Goal: Task Accomplishment & Management: Use online tool/utility

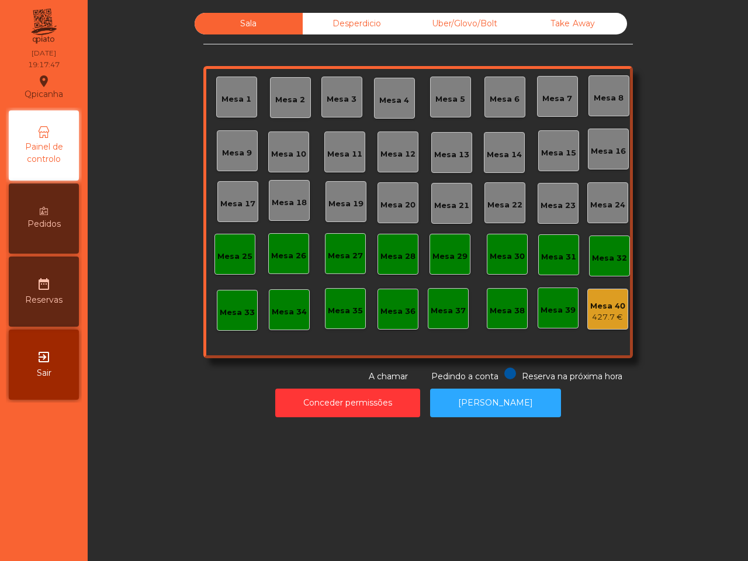
click at [454, 19] on div "Uber/Glovo/Bolt" at bounding box center [465, 24] width 108 height 22
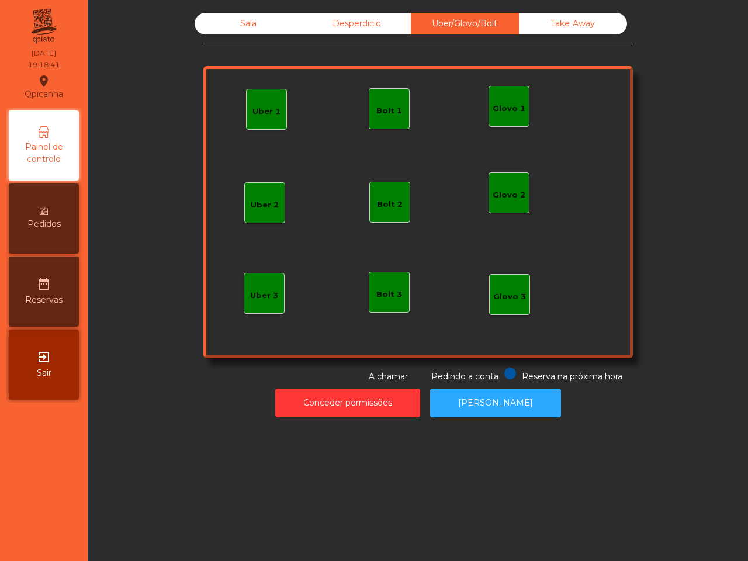
click at [383, 100] on div "Bolt 1" at bounding box center [389, 108] width 26 height 16
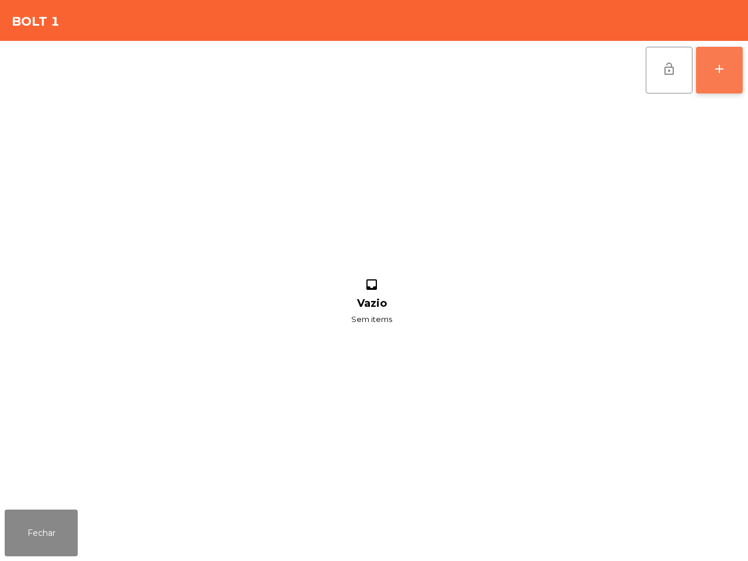
click at [720, 71] on div "add" at bounding box center [719, 69] width 14 height 14
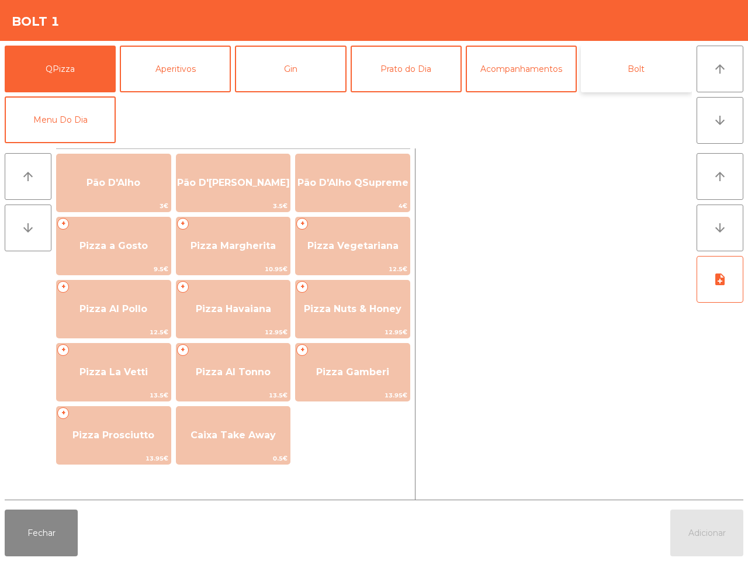
click at [643, 63] on button "Bolt" at bounding box center [636, 69] width 111 height 47
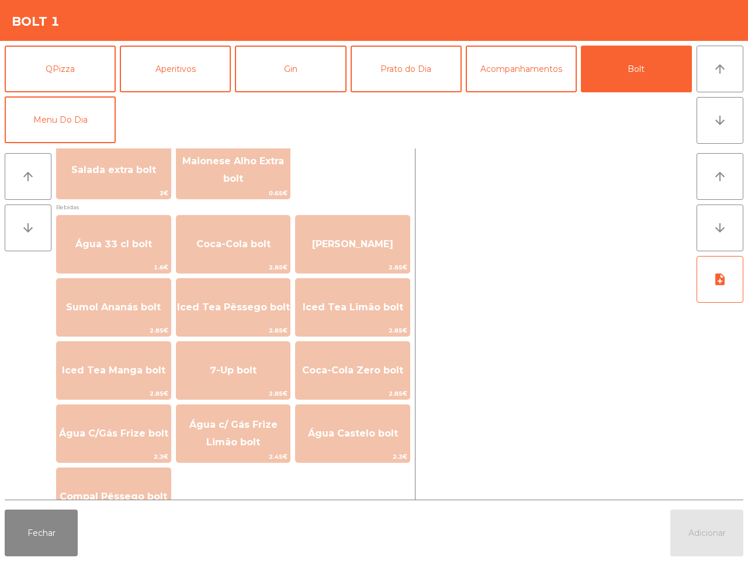
scroll to position [584, 0]
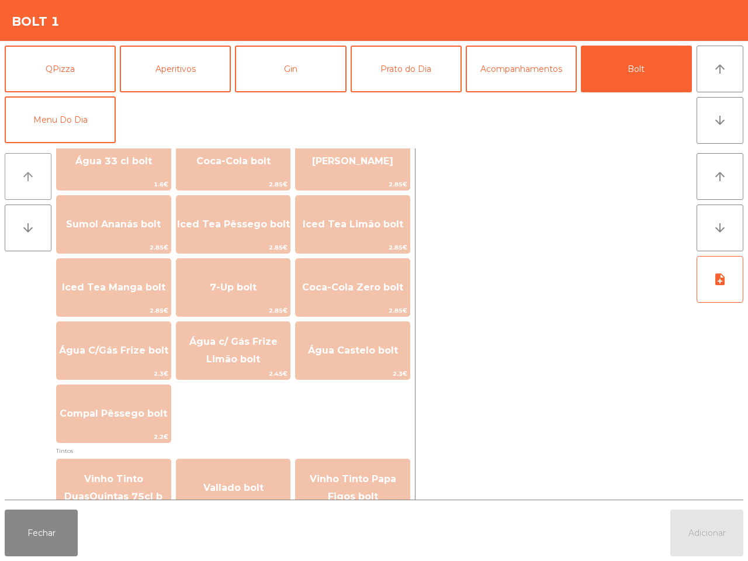
click at [25, 171] on icon "arrow_upward" at bounding box center [28, 176] width 14 height 14
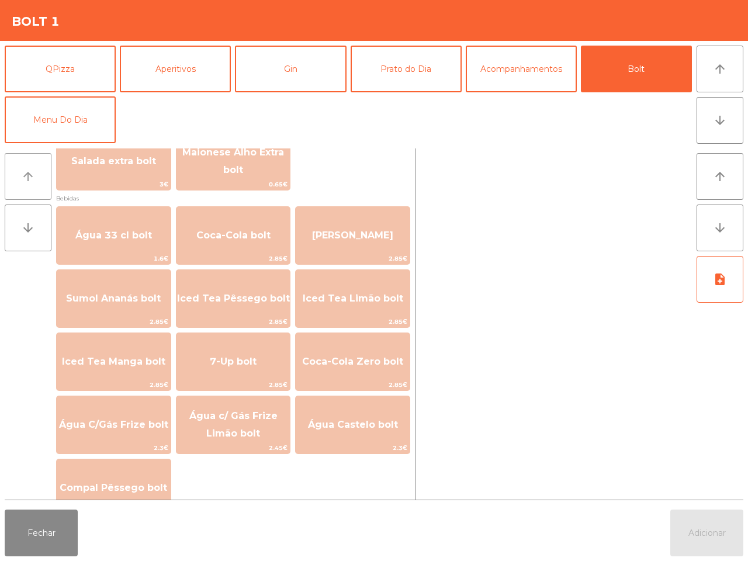
click at [25, 171] on icon "arrow_upward" at bounding box center [28, 176] width 14 height 14
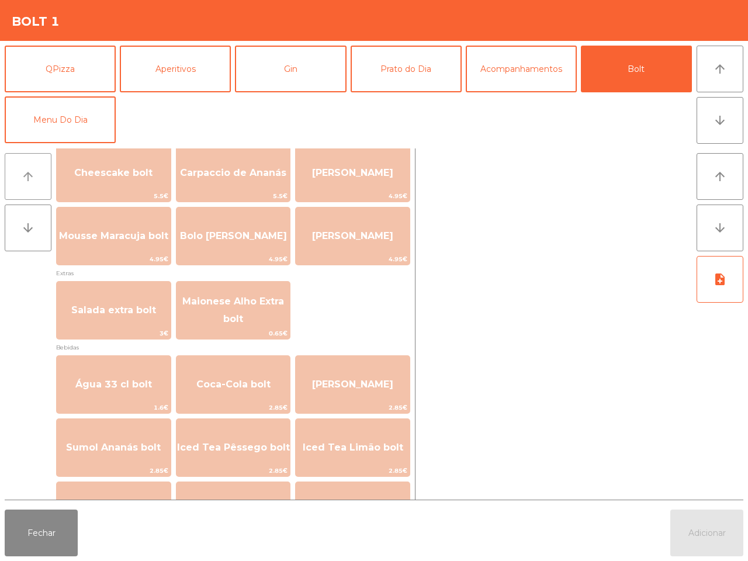
click at [25, 171] on icon "arrow_upward" at bounding box center [28, 176] width 14 height 14
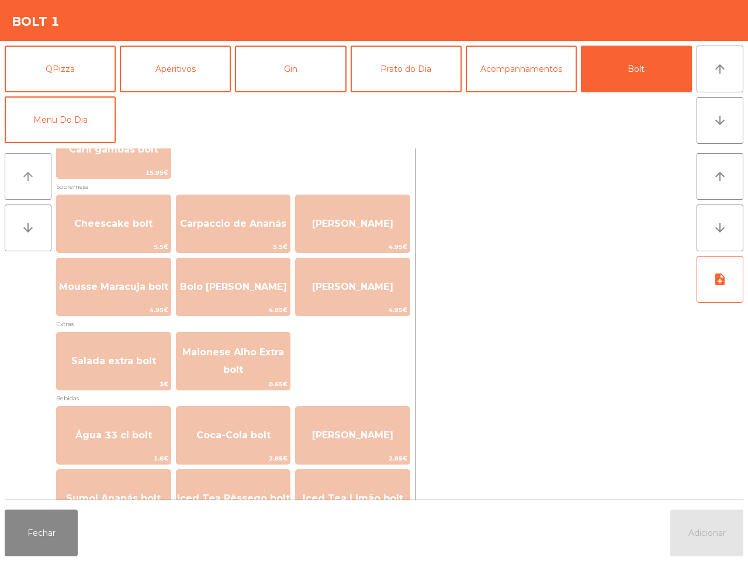
click at [25, 171] on icon "arrow_upward" at bounding box center [28, 176] width 14 height 14
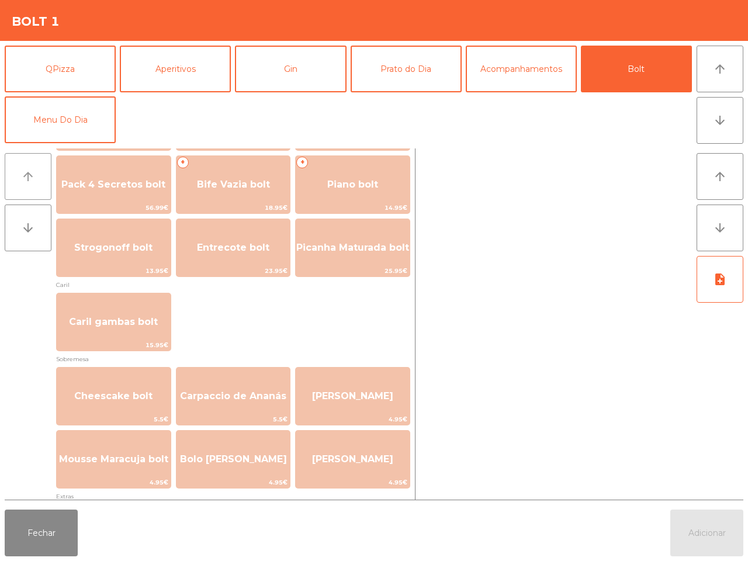
click at [25, 171] on icon "arrow_upward" at bounding box center [28, 176] width 14 height 14
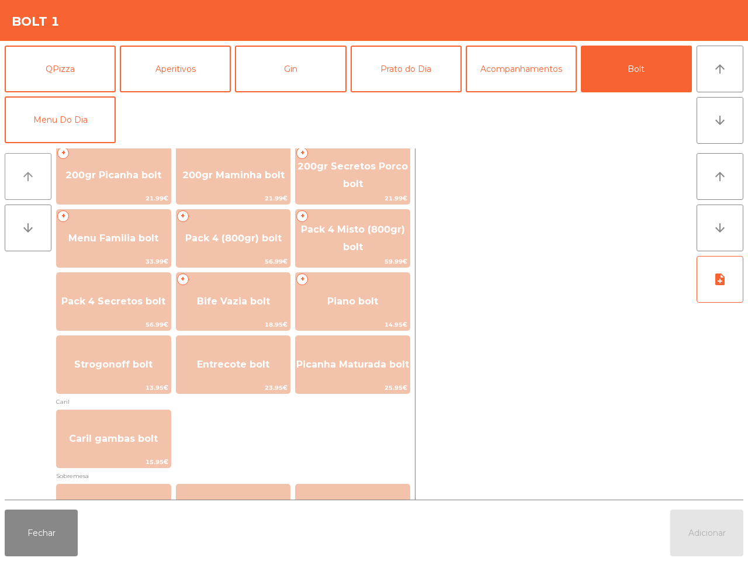
scroll to position [0, 0]
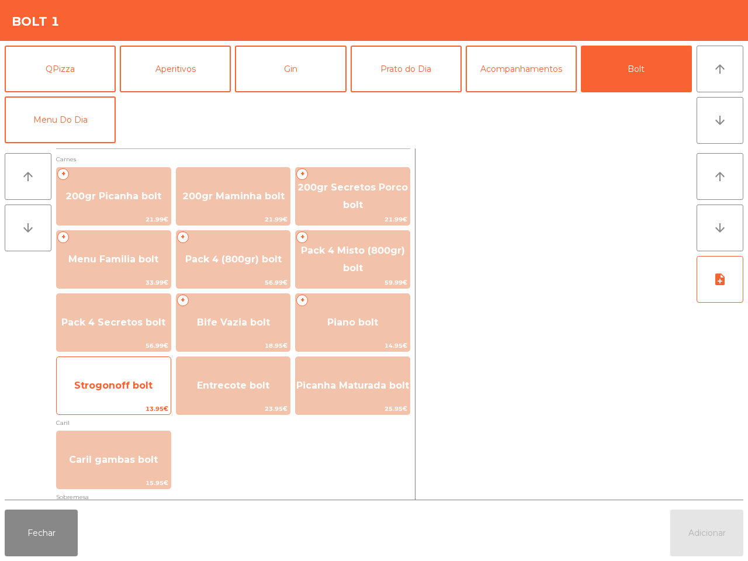
click at [109, 381] on span "Strogonoff bolt" at bounding box center [113, 385] width 78 height 11
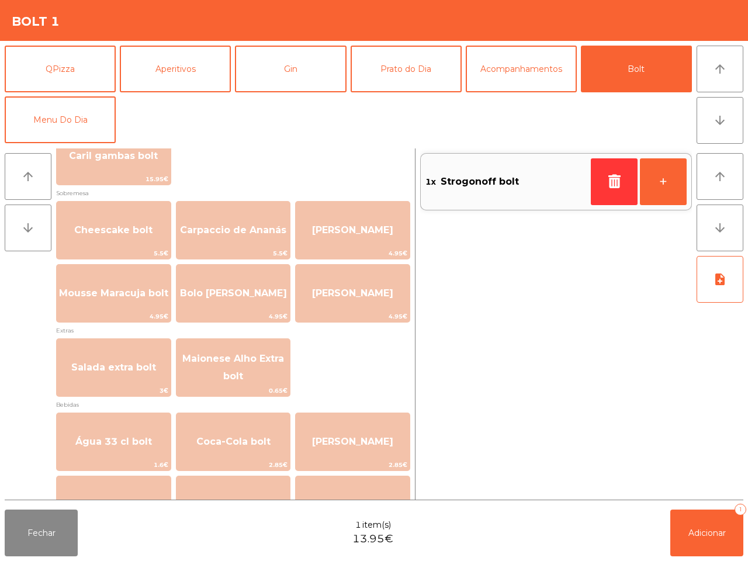
scroll to position [292, 0]
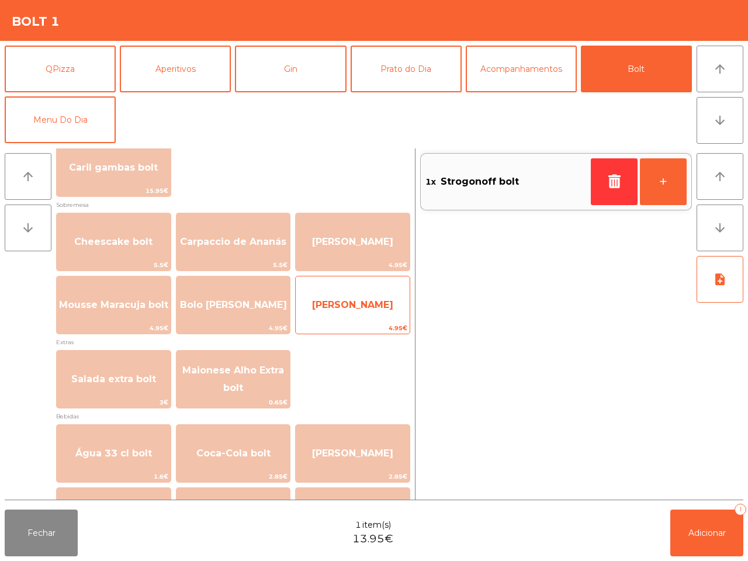
click at [355, 299] on span "[PERSON_NAME]" at bounding box center [352, 304] width 81 height 11
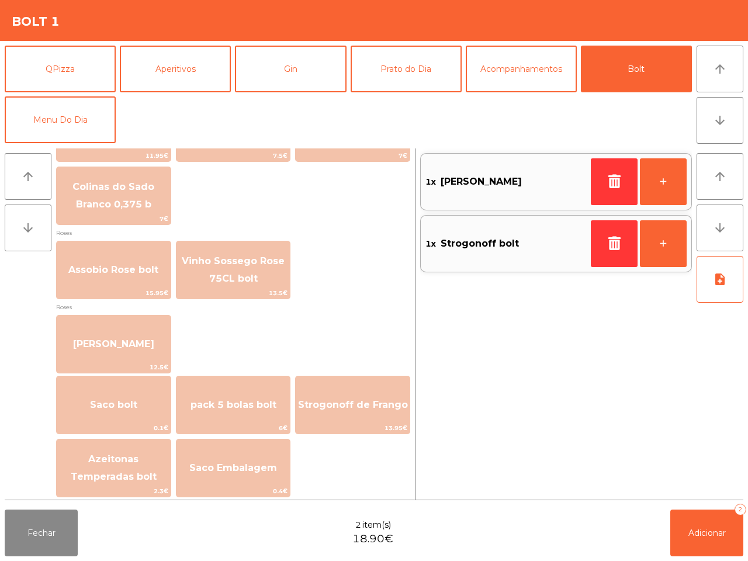
scroll to position [1331, 0]
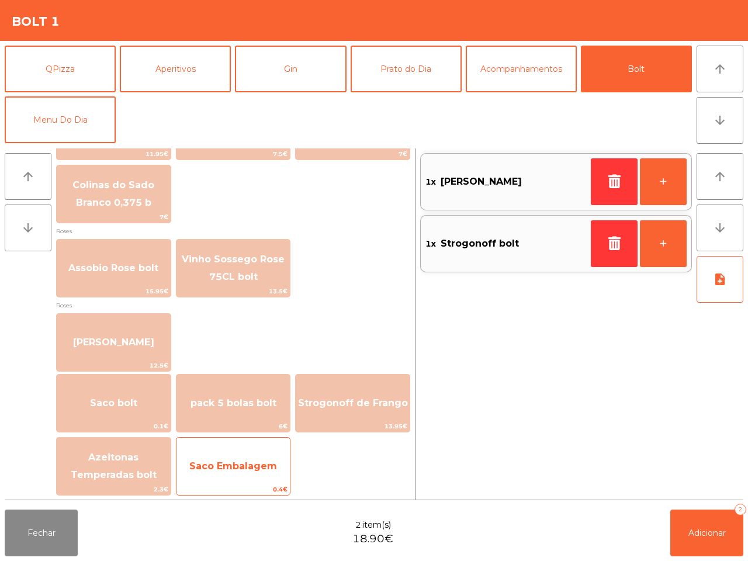
click at [225, 468] on span "Saco Embalagem" at bounding box center [233, 465] width 88 height 11
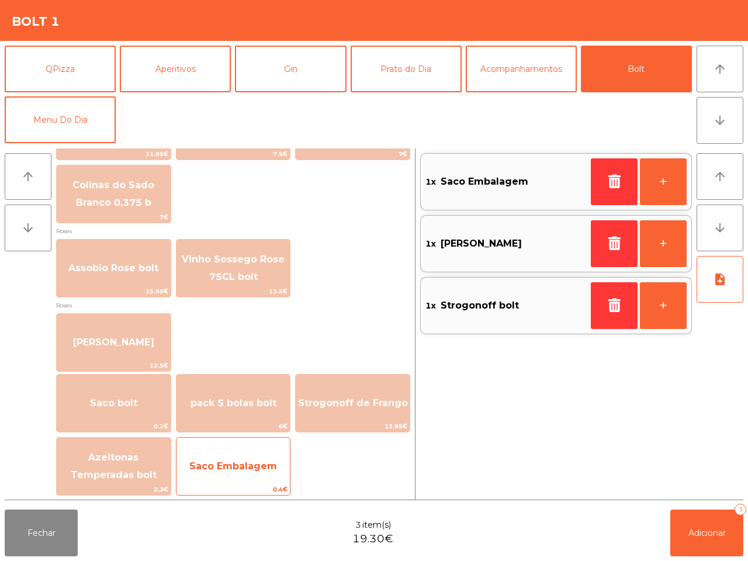
click at [225, 466] on span "Saco Embalagem" at bounding box center [233, 465] width 88 height 11
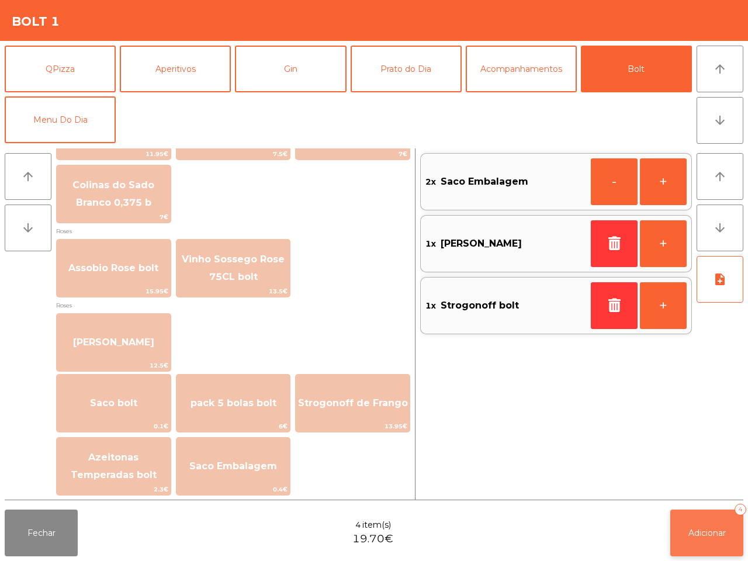
click at [690, 530] on span "Adicionar" at bounding box center [706, 532] width 37 height 11
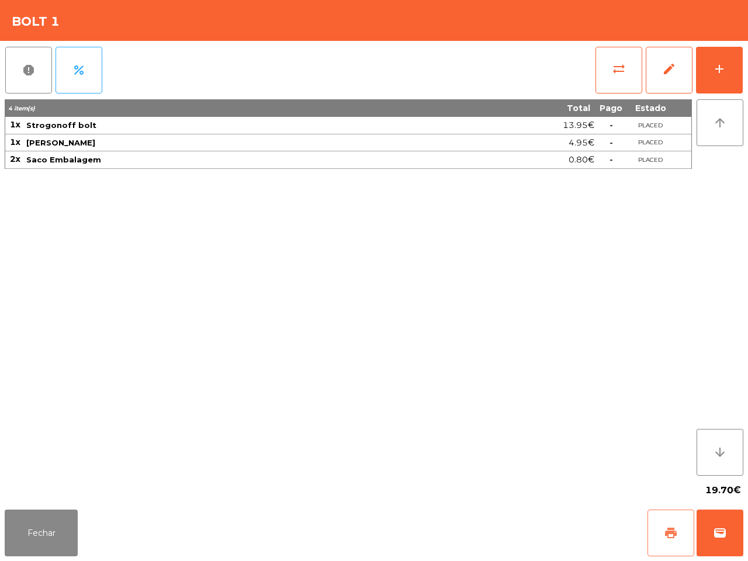
click at [661, 530] on button "print" at bounding box center [670, 532] width 47 height 47
click at [711, 524] on button "wallet" at bounding box center [719, 532] width 47 height 47
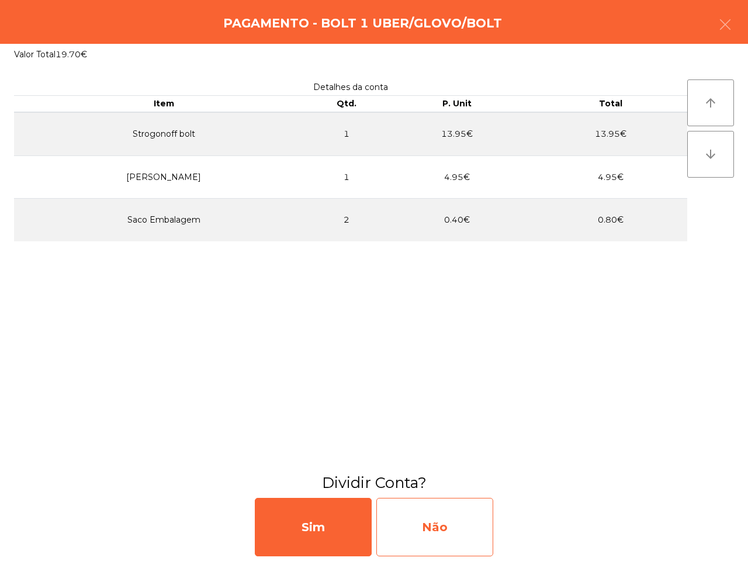
click at [414, 523] on div "Não" at bounding box center [434, 527] width 117 height 58
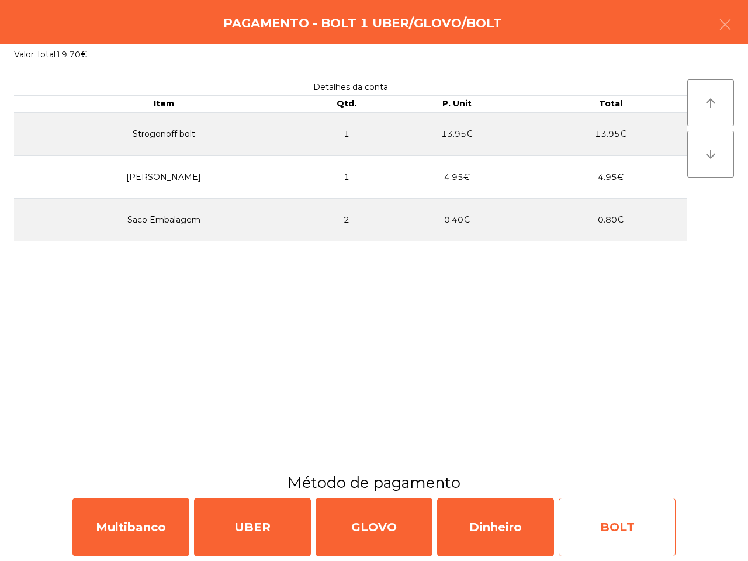
click at [606, 536] on div "BOLT" at bounding box center [616, 527] width 117 height 58
select select "**"
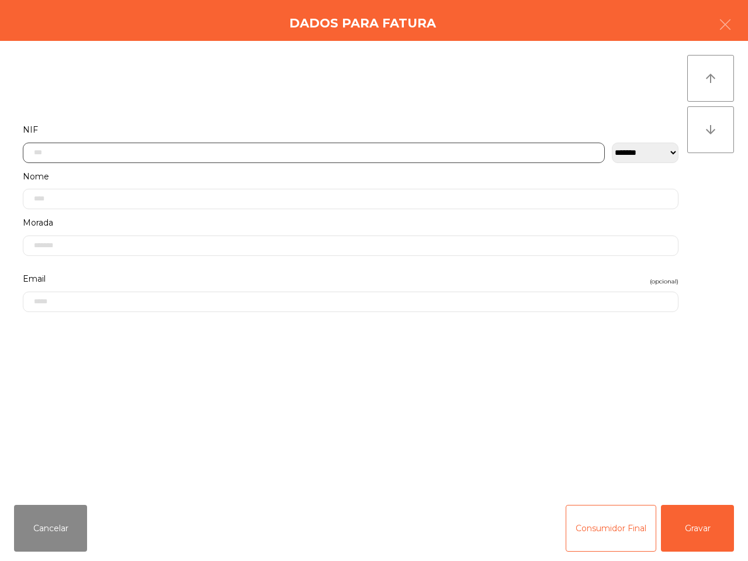
click at [112, 158] on input "text" at bounding box center [314, 153] width 582 height 20
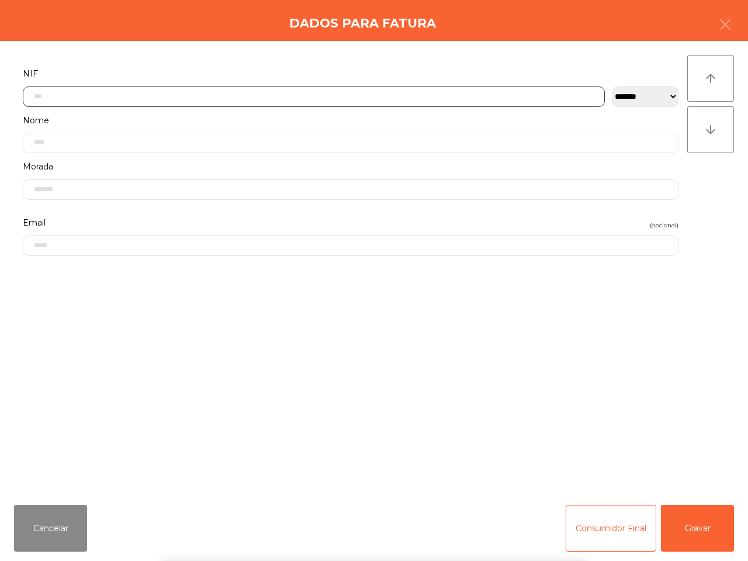
scroll to position [65, 0]
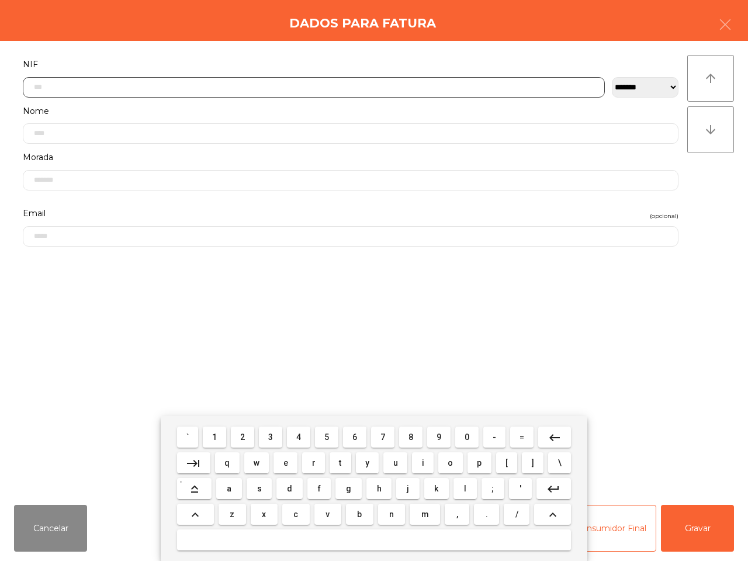
click at [245, 433] on span "2" at bounding box center [242, 436] width 5 height 9
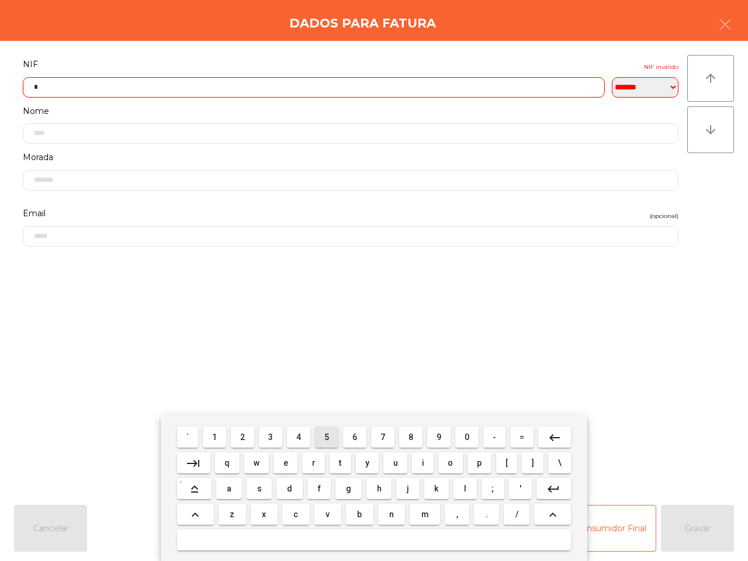
click at [328, 429] on button "5" at bounding box center [326, 436] width 23 height 21
click at [354, 435] on span "6" at bounding box center [354, 436] width 5 height 9
click at [210, 433] on button "1" at bounding box center [214, 436] width 23 height 21
click at [250, 432] on button "2" at bounding box center [242, 436] width 23 height 21
click at [355, 433] on span "6" at bounding box center [354, 436] width 5 height 9
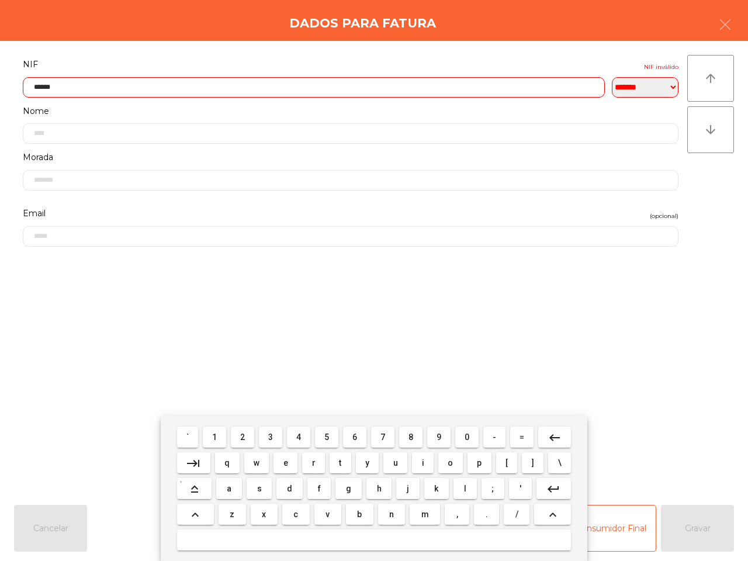
click at [409, 435] on span "8" at bounding box center [410, 436] width 5 height 9
click at [322, 434] on button "5" at bounding box center [326, 436] width 23 height 21
click at [244, 429] on button "2" at bounding box center [242, 436] width 23 height 21
type input "*********"
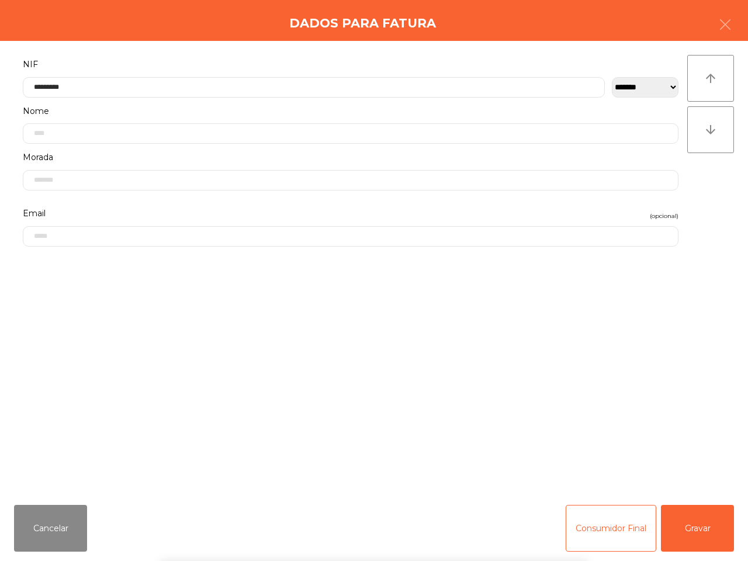
click at [703, 527] on div "` 1 2 3 4 5 6 7 8 9 0 - = keyboard_backspace keyboard_tab q w e r t y u i o p […" at bounding box center [374, 488] width 748 height 145
click at [693, 524] on button "Gravar" at bounding box center [697, 528] width 73 height 47
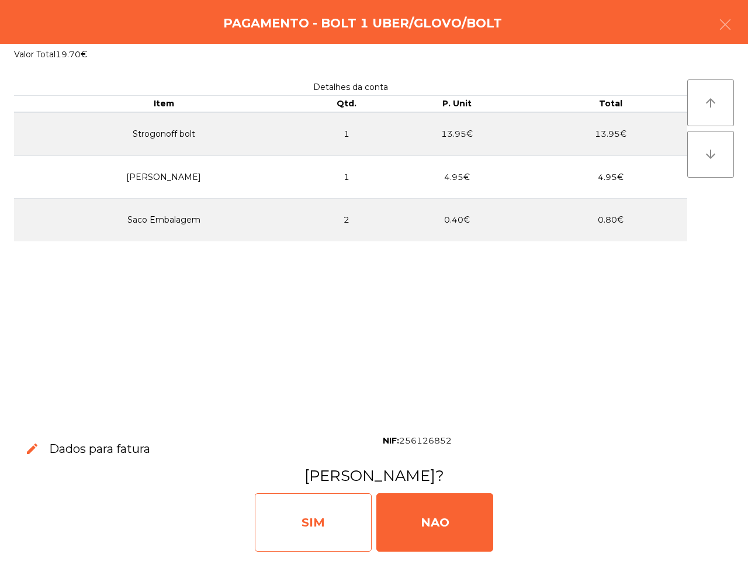
click at [322, 522] on div "SIM" at bounding box center [313, 522] width 117 height 58
